Goal: Task Accomplishment & Management: Complete application form

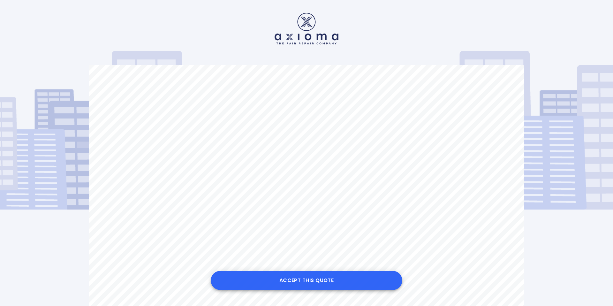
click at [312, 279] on button "Accept this Quote" at bounding box center [307, 280] width 192 height 19
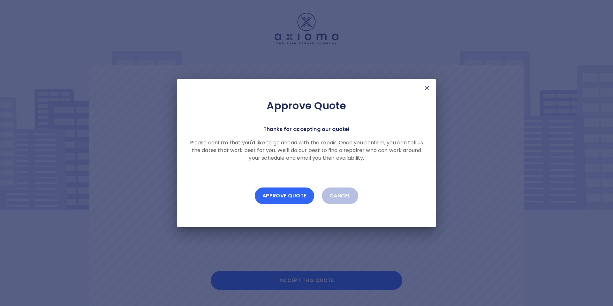
click at [292, 195] on button "Approve Quote" at bounding box center [284, 195] width 59 height 17
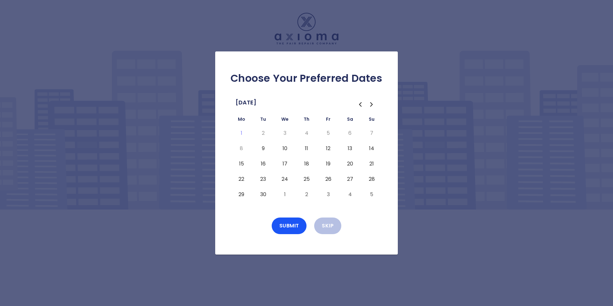
click at [331, 147] on button "12" at bounding box center [328, 148] width 11 height 10
click at [294, 231] on button "Submit" at bounding box center [289, 226] width 35 height 17
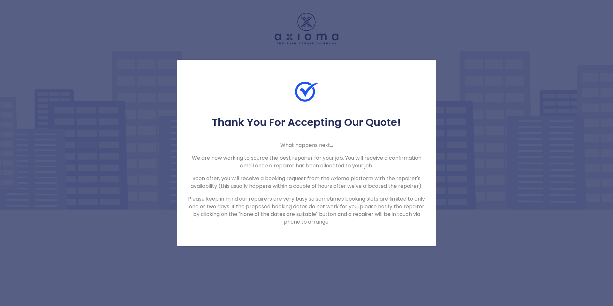
click at [443, 76] on div "Thank You For Accepting Our Quote! What happens next... We are now working to s…" at bounding box center [306, 153] width 613 height 306
